Goal: Information Seeking & Learning: Learn about a topic

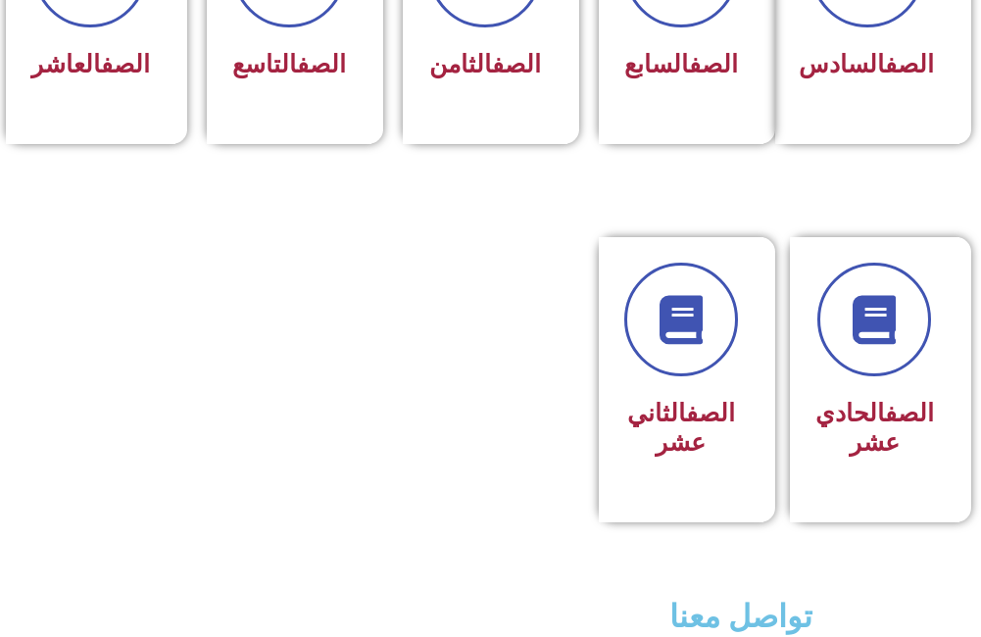
scroll to position [1176, 0]
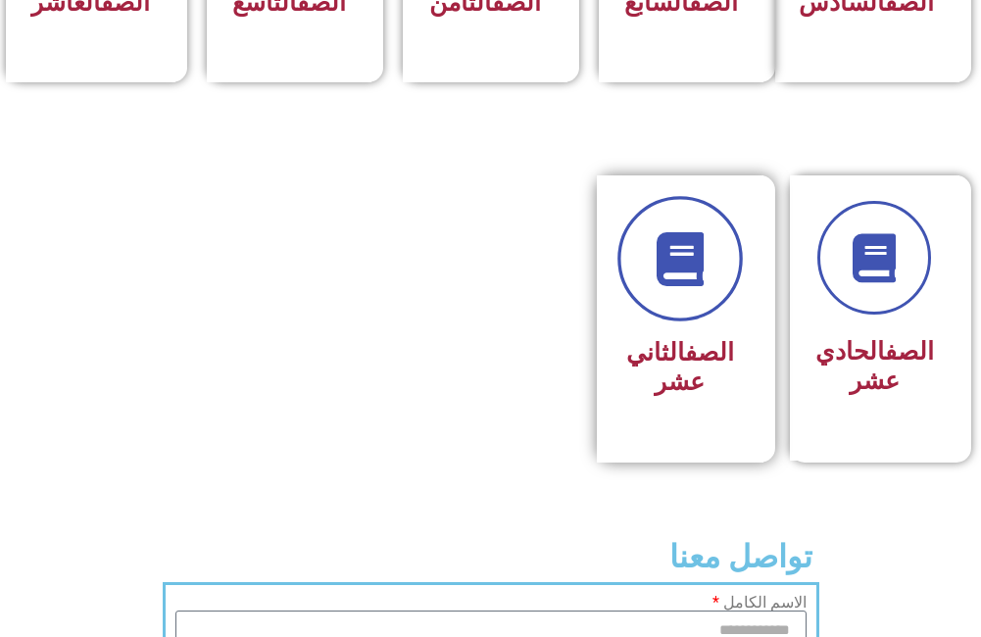
click at [682, 285] on icon at bounding box center [680, 258] width 54 height 54
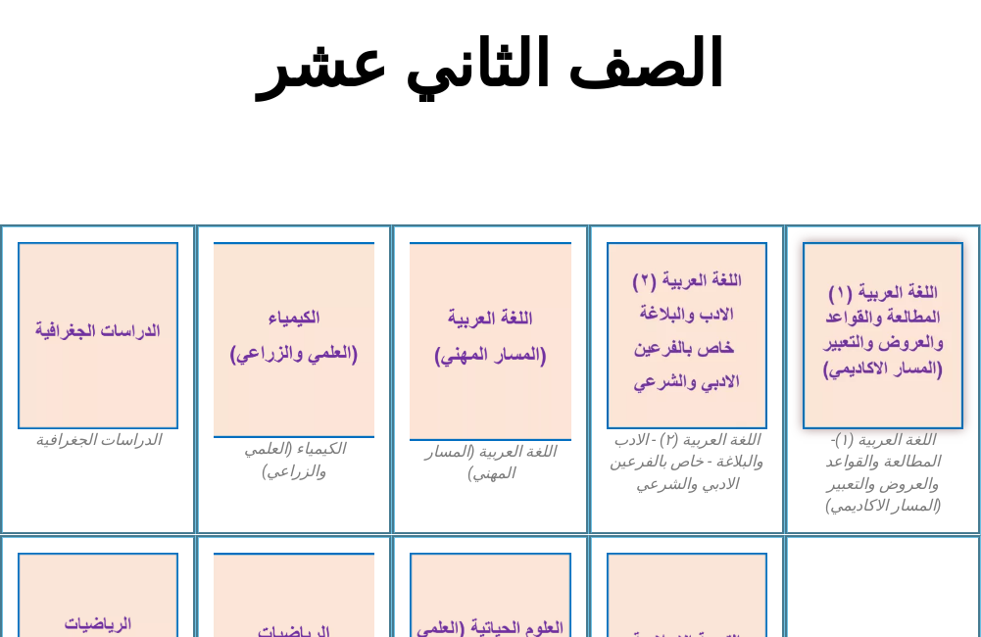
scroll to position [490, 0]
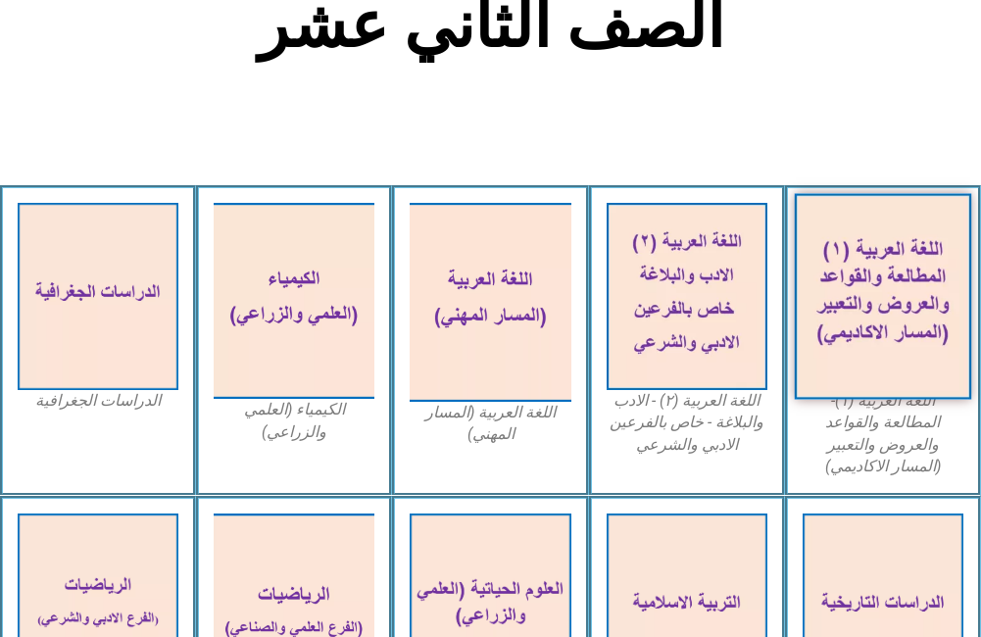
click at [861, 304] on img at bounding box center [883, 297] width 177 height 206
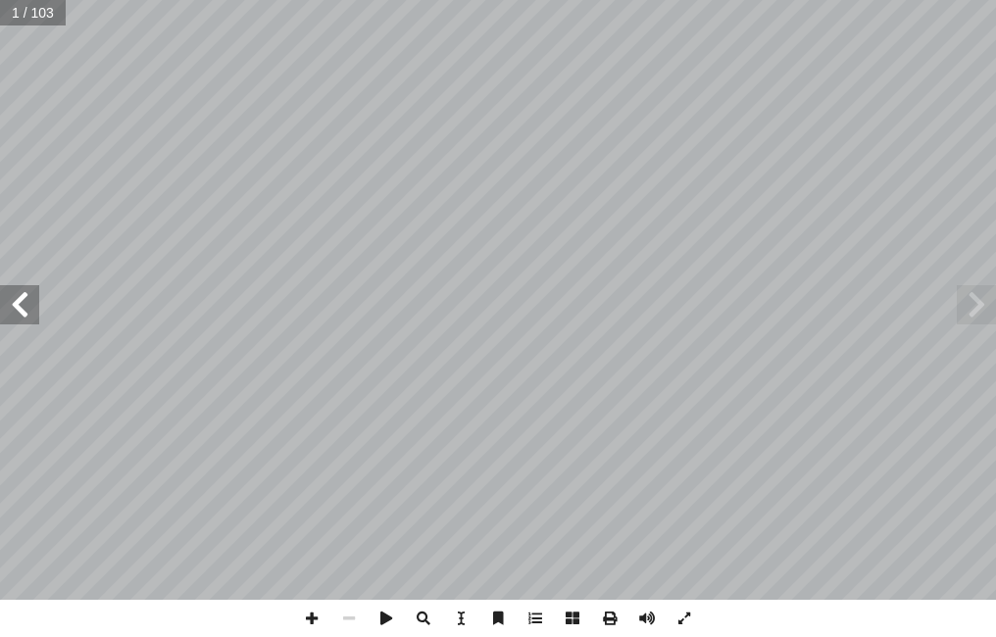
click at [20, 296] on span at bounding box center [19, 304] width 39 height 39
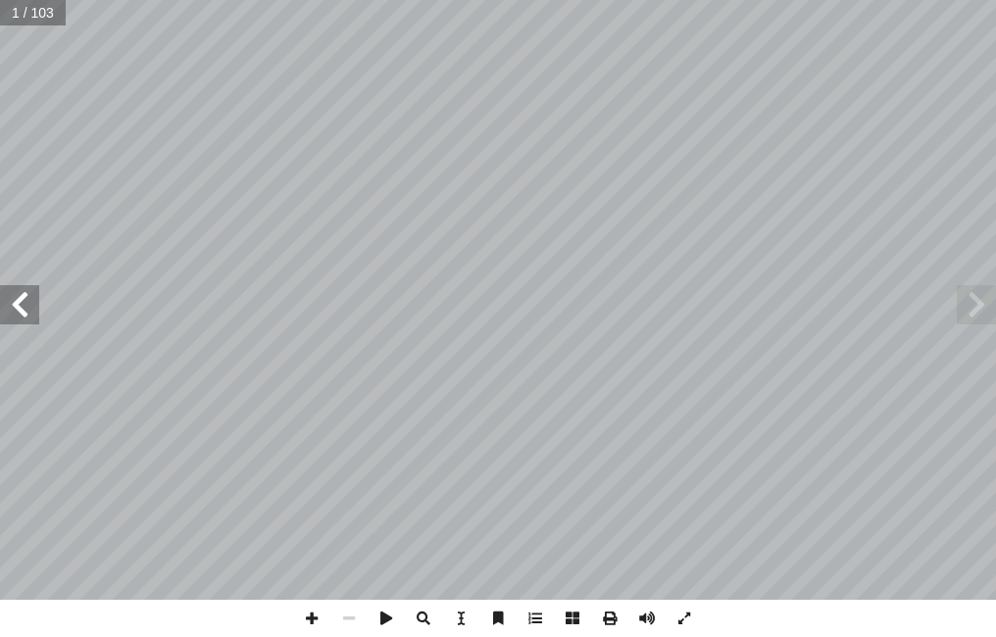
click at [20, 296] on span at bounding box center [19, 304] width 39 height 39
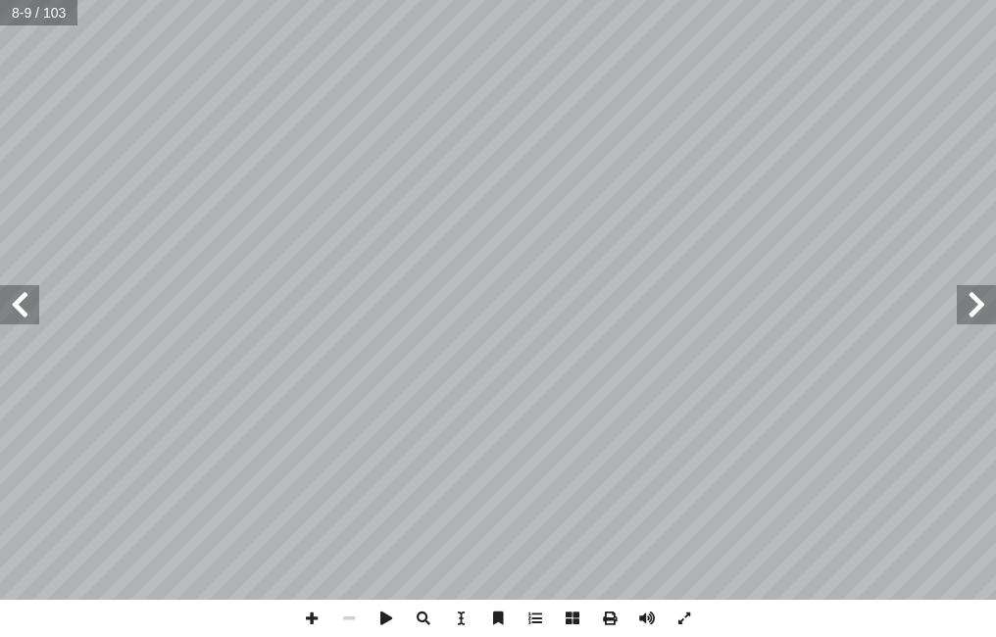
click at [20, 296] on span at bounding box center [19, 304] width 39 height 39
click at [321, 611] on span at bounding box center [311, 618] width 37 height 37
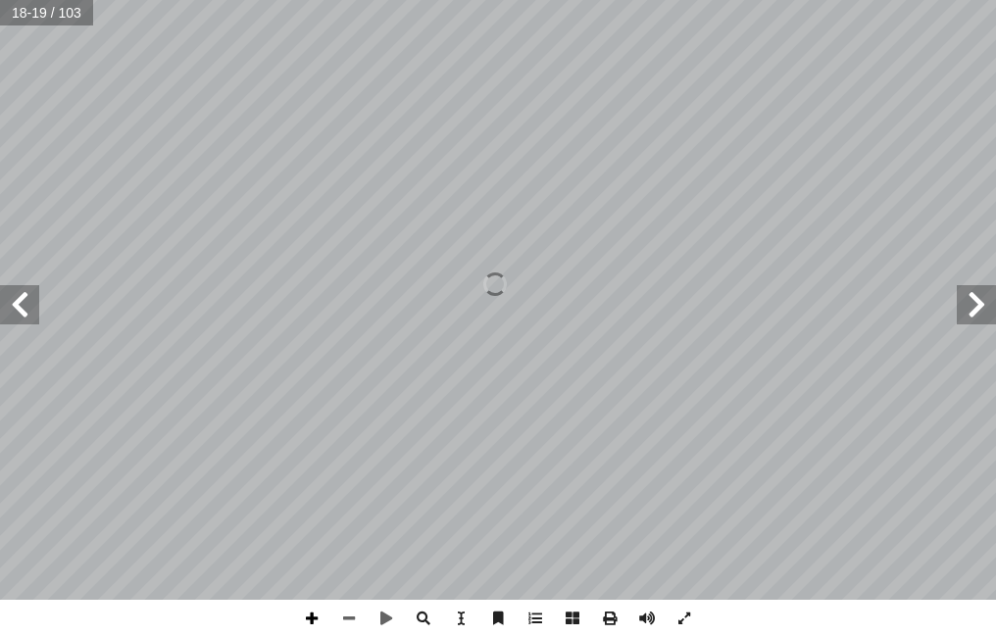
click at [321, 611] on span at bounding box center [311, 618] width 37 height 37
click at [356, 617] on span at bounding box center [348, 618] width 37 height 37
